Goal: Find specific page/section: Find specific page/section

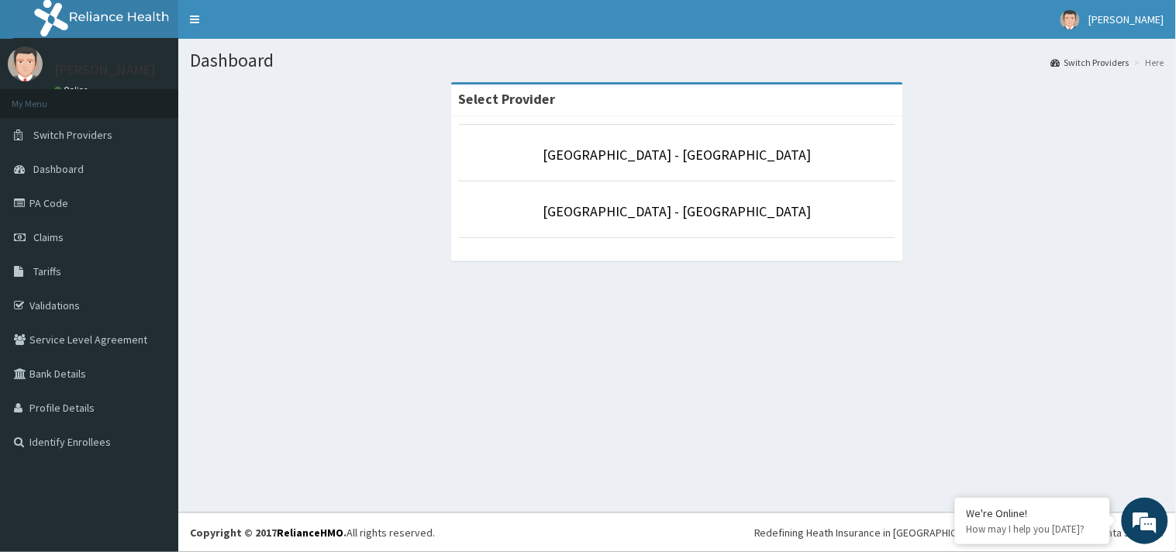
click at [687, 220] on p "[GEOGRAPHIC_DATA] - [GEOGRAPHIC_DATA]" at bounding box center [677, 211] width 437 height 20
click at [687, 218] on link "[GEOGRAPHIC_DATA] - [GEOGRAPHIC_DATA]" at bounding box center [677, 211] width 268 height 18
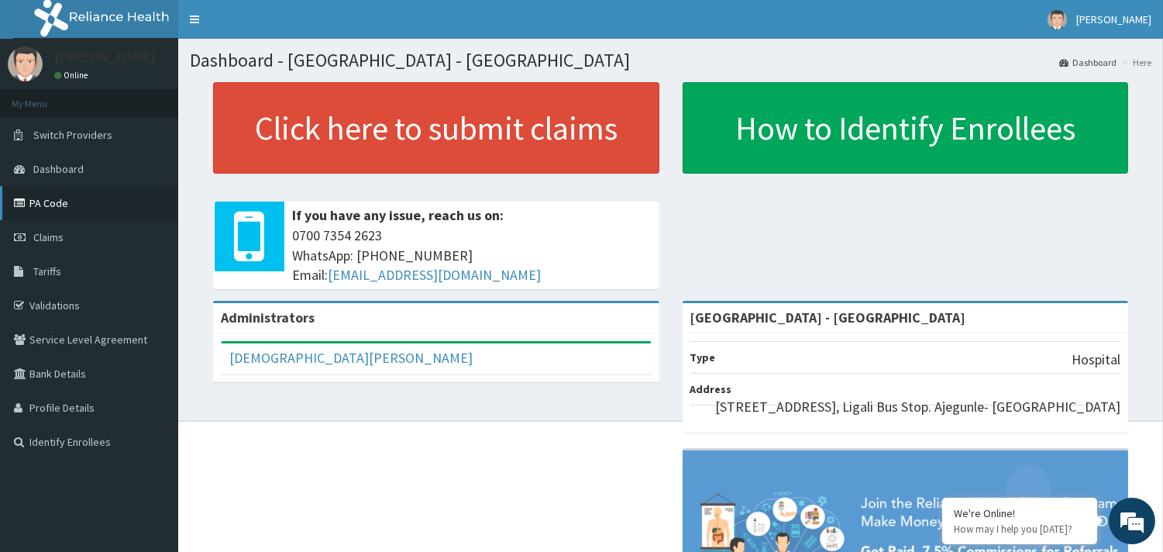
click at [57, 194] on link "PA Code" at bounding box center [89, 203] width 178 height 34
